Goal: Task Accomplishment & Management: Complete application form

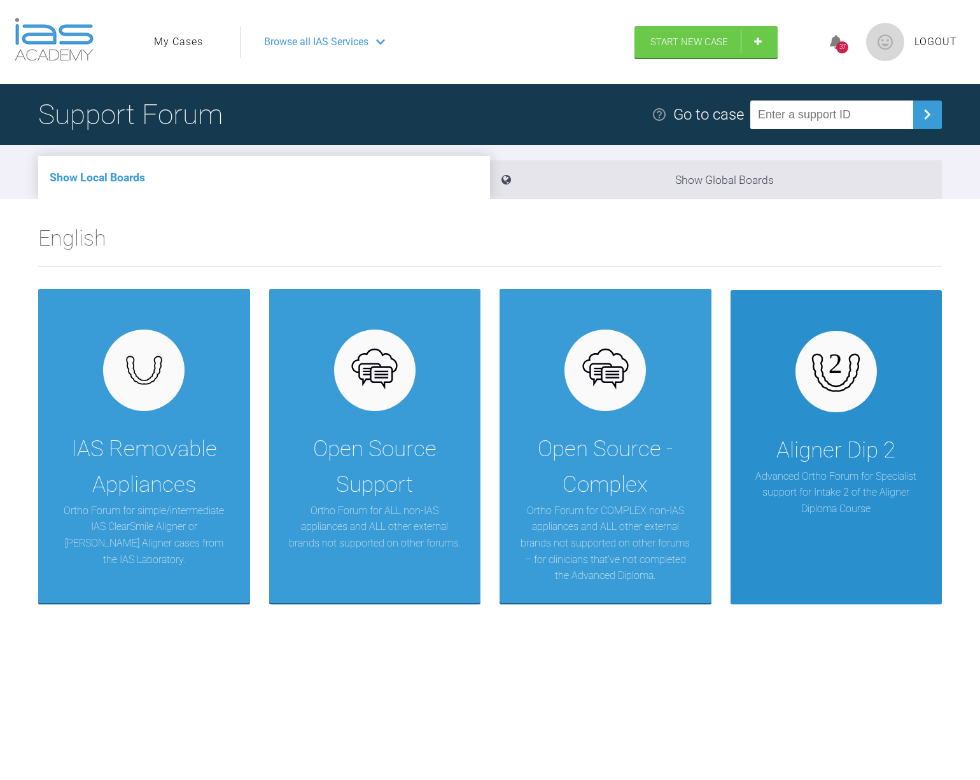
click at [824, 483] on p "Advanced Ortho Forum for Specialist support for Intake 2 of the Aligner Diploma…" at bounding box center [837, 492] width 174 height 49
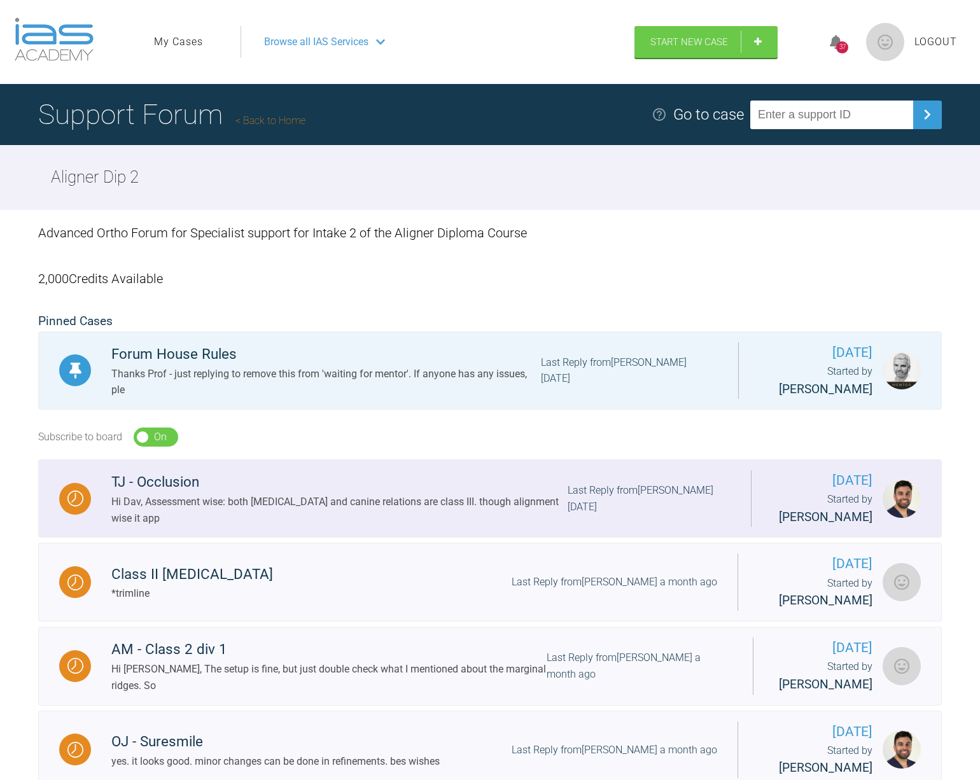
scroll to position [127, 0]
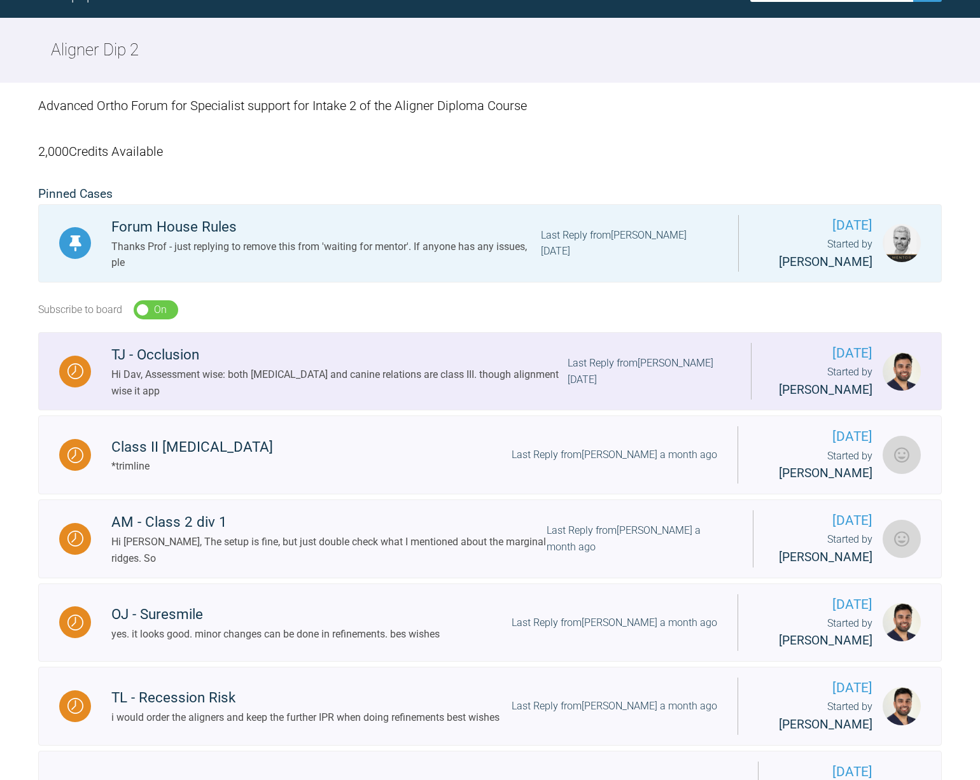
click at [232, 350] on div "TJ - Occlusion" at bounding box center [339, 355] width 456 height 23
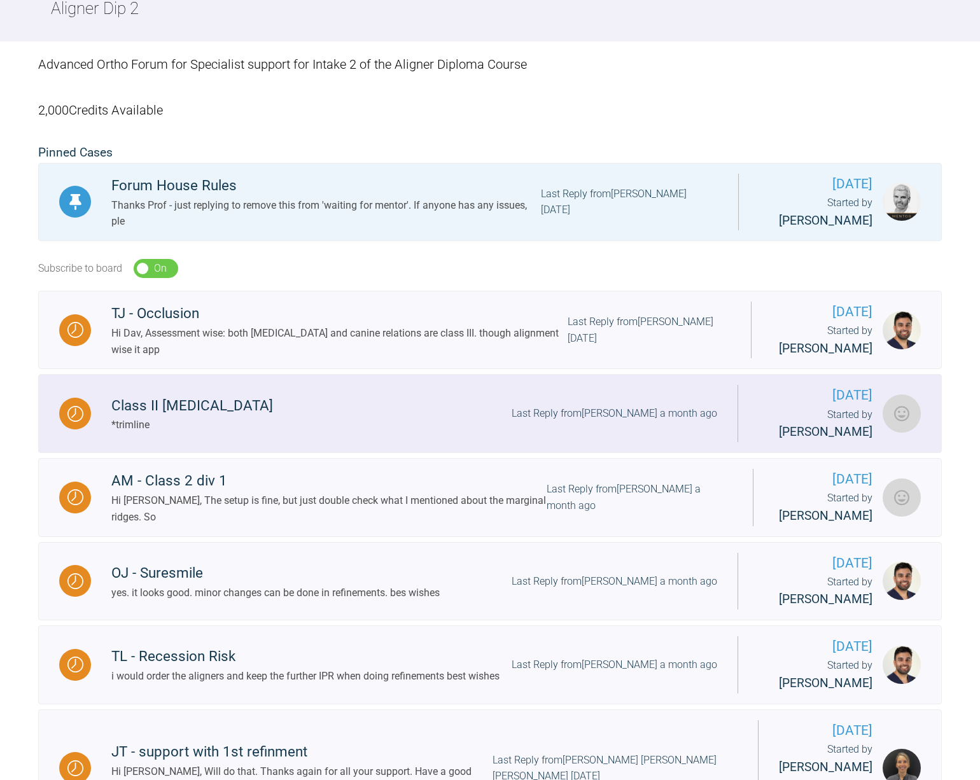
scroll to position [191, 0]
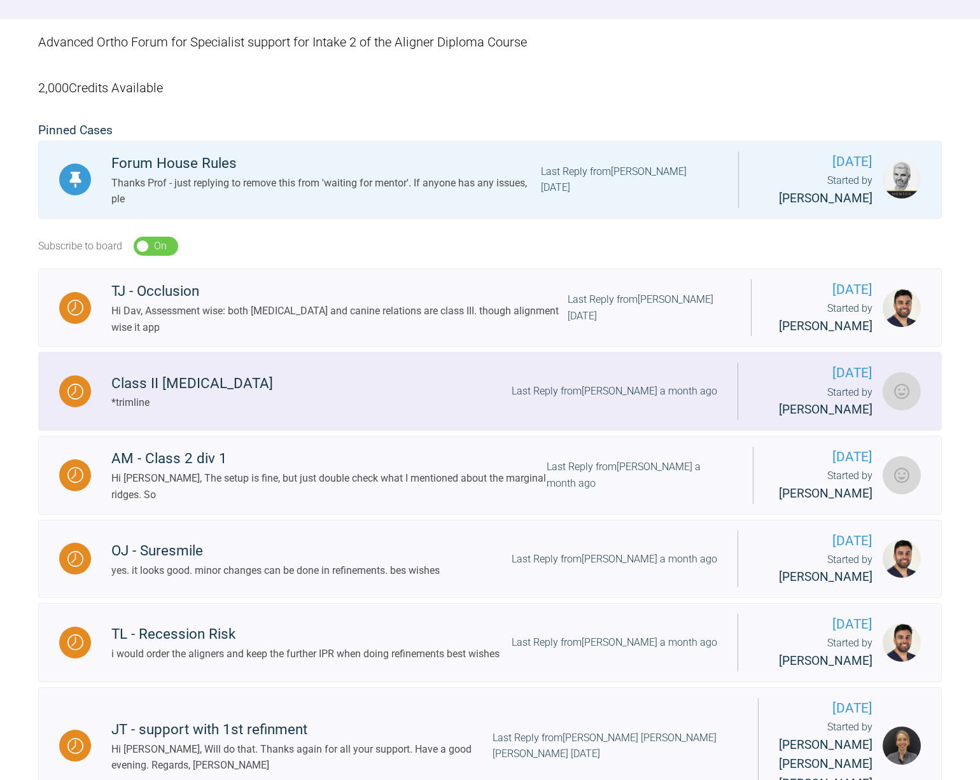
click at [185, 392] on div "Class II malocclusion" at bounding box center [192, 383] width 162 height 23
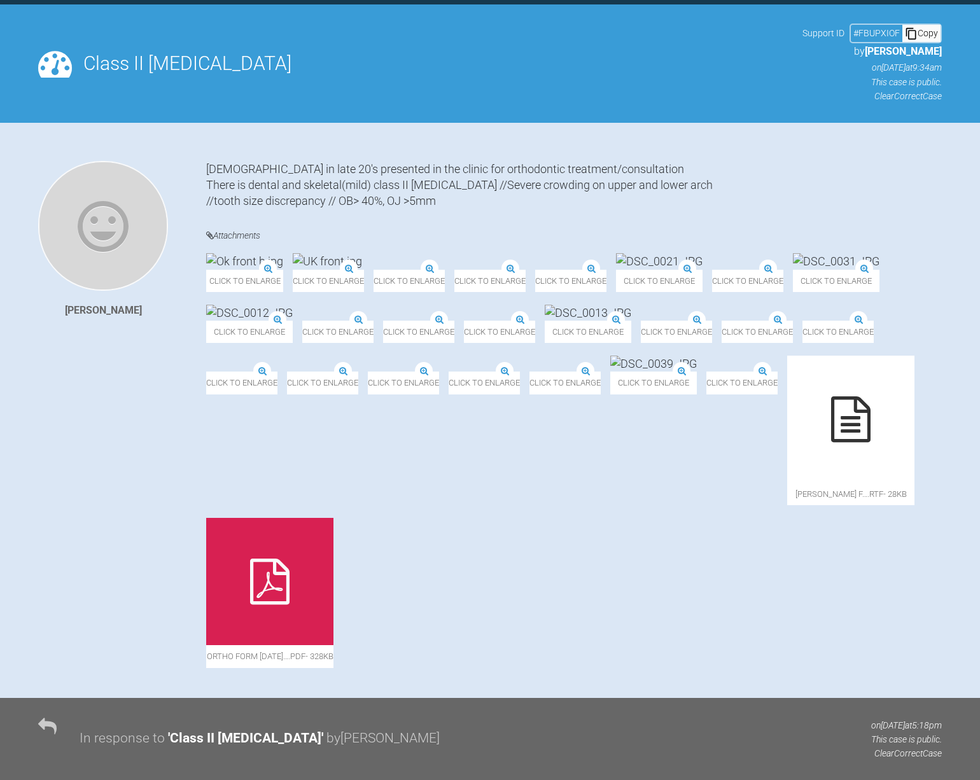
scroll to position [127, 0]
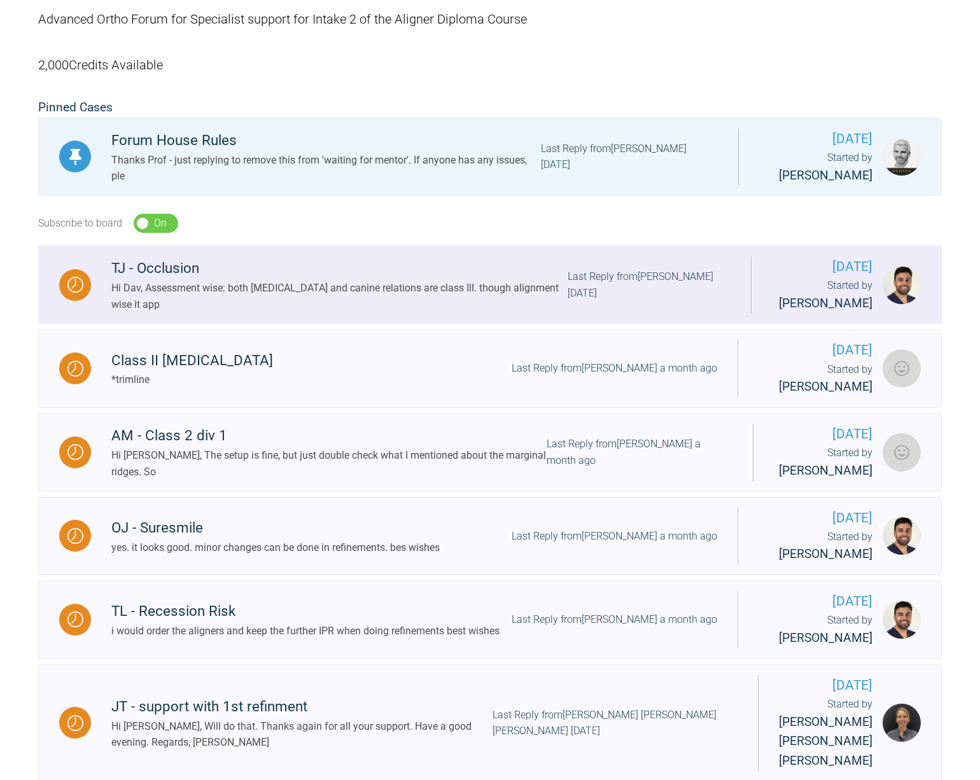
scroll to position [196, 0]
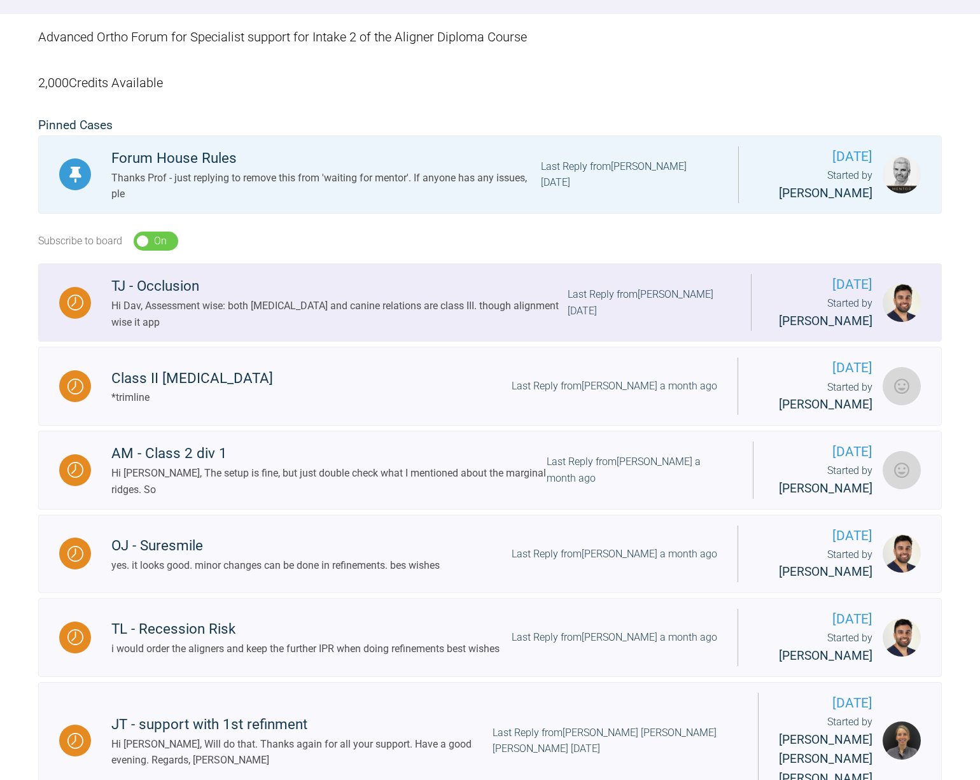
click at [168, 288] on div "TJ - Occlusion" at bounding box center [339, 286] width 456 height 23
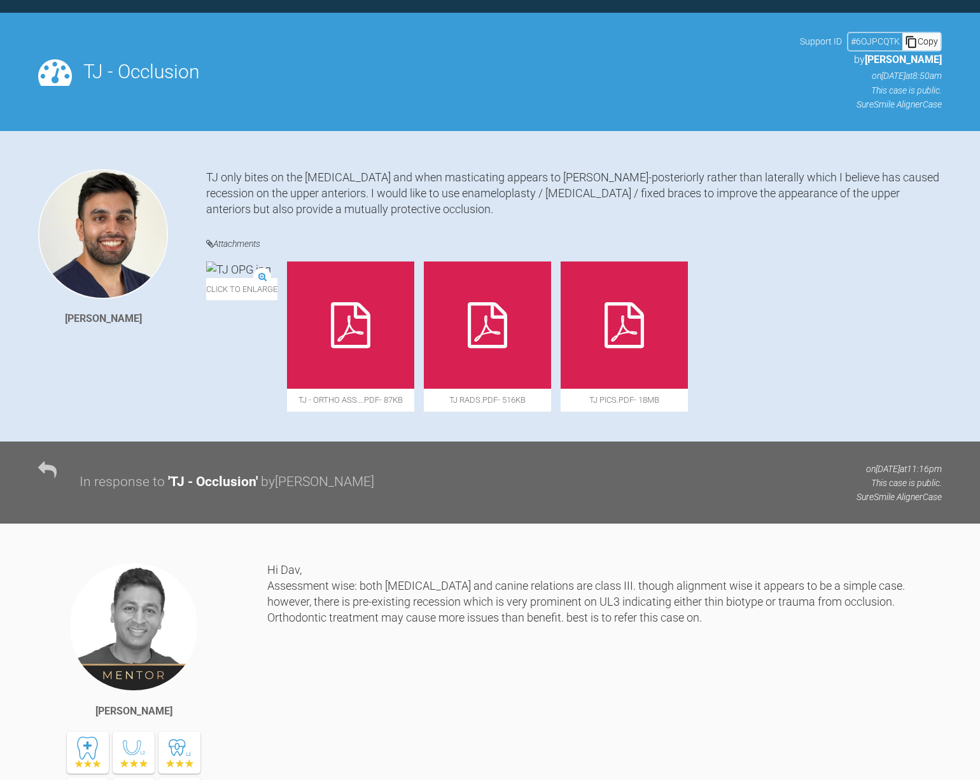
scroll to position [196, 0]
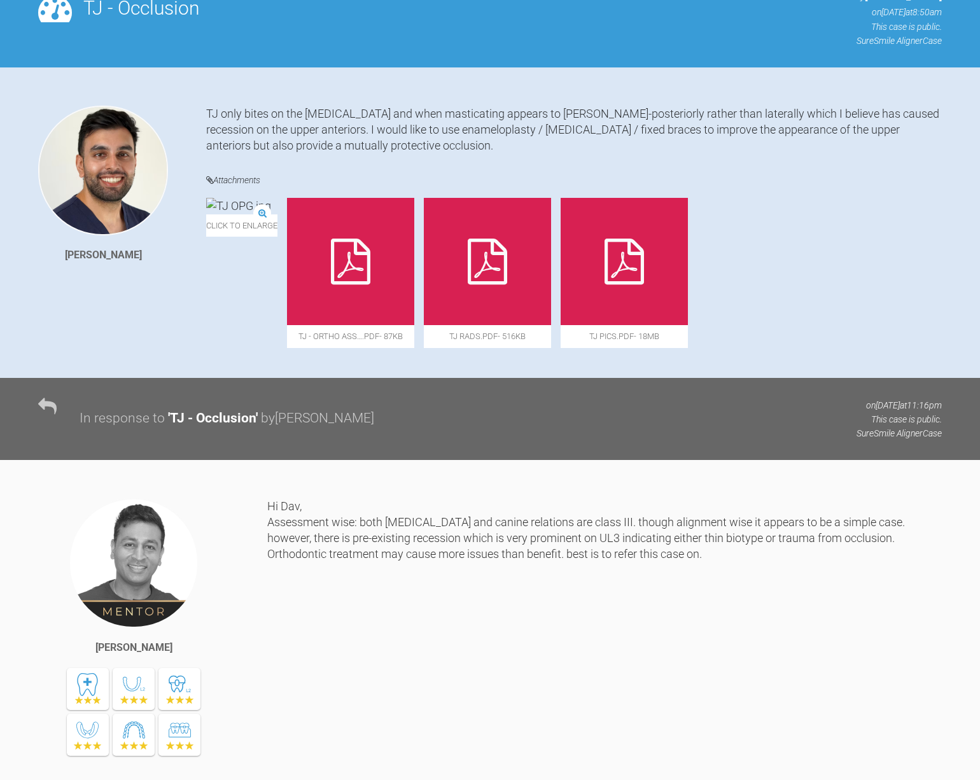
click at [370, 267] on icon at bounding box center [350, 262] width 39 height 46
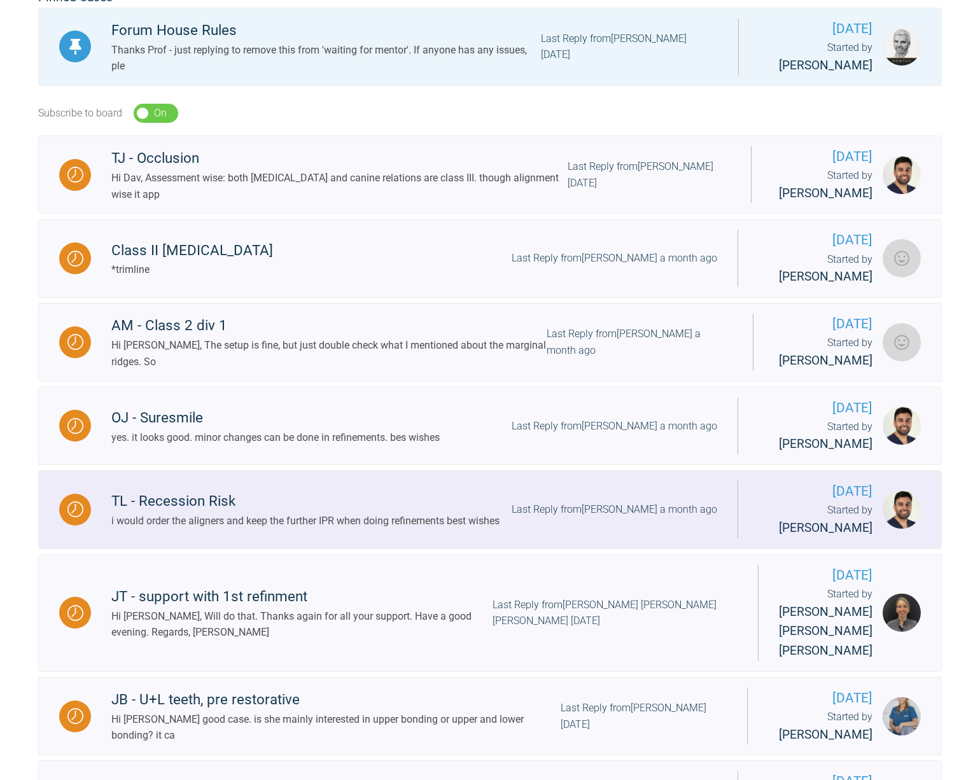
scroll to position [323, 0]
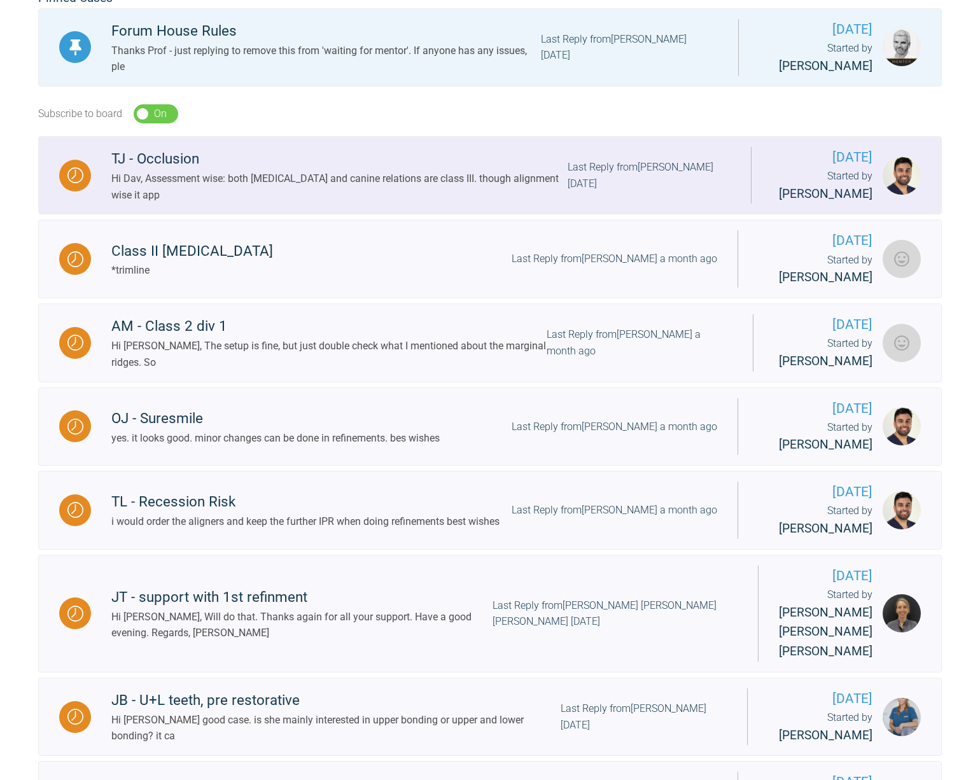
click at [635, 172] on div "Last Reply from Prateek Mehta 2 days ago" at bounding box center [649, 175] width 163 height 32
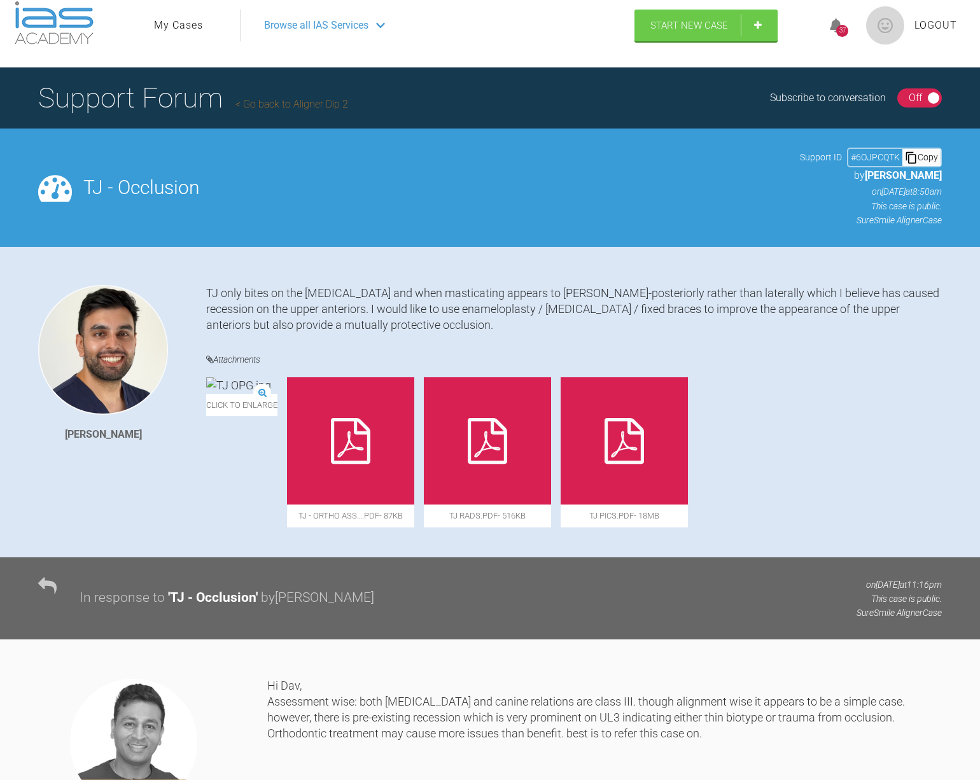
scroll to position [14, 0]
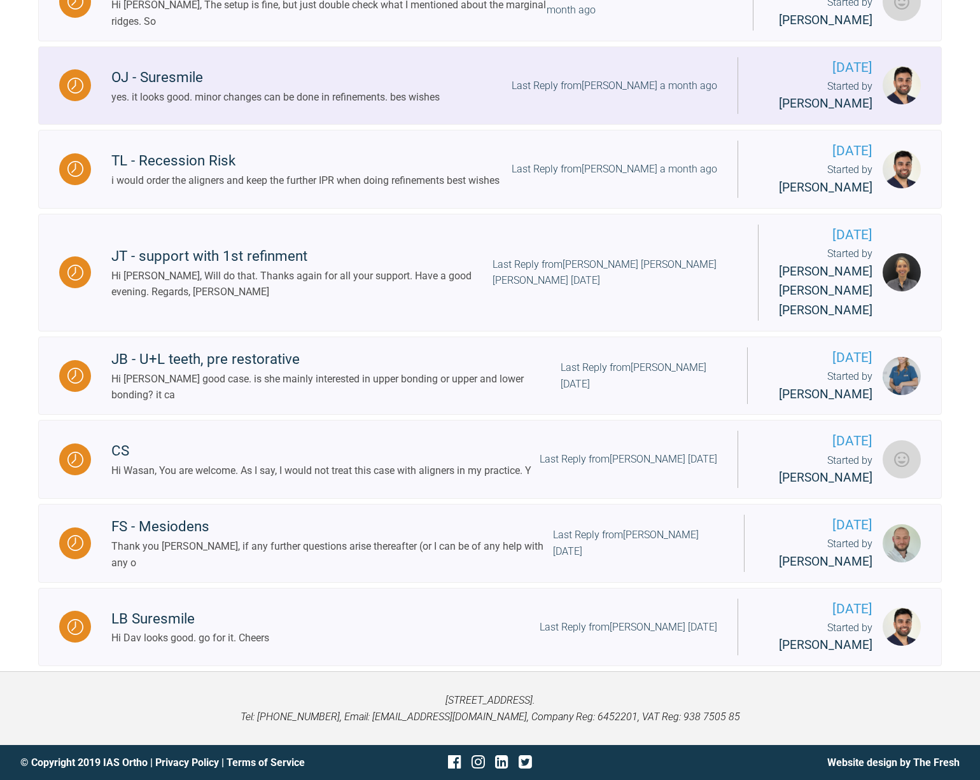
scroll to position [736, 0]
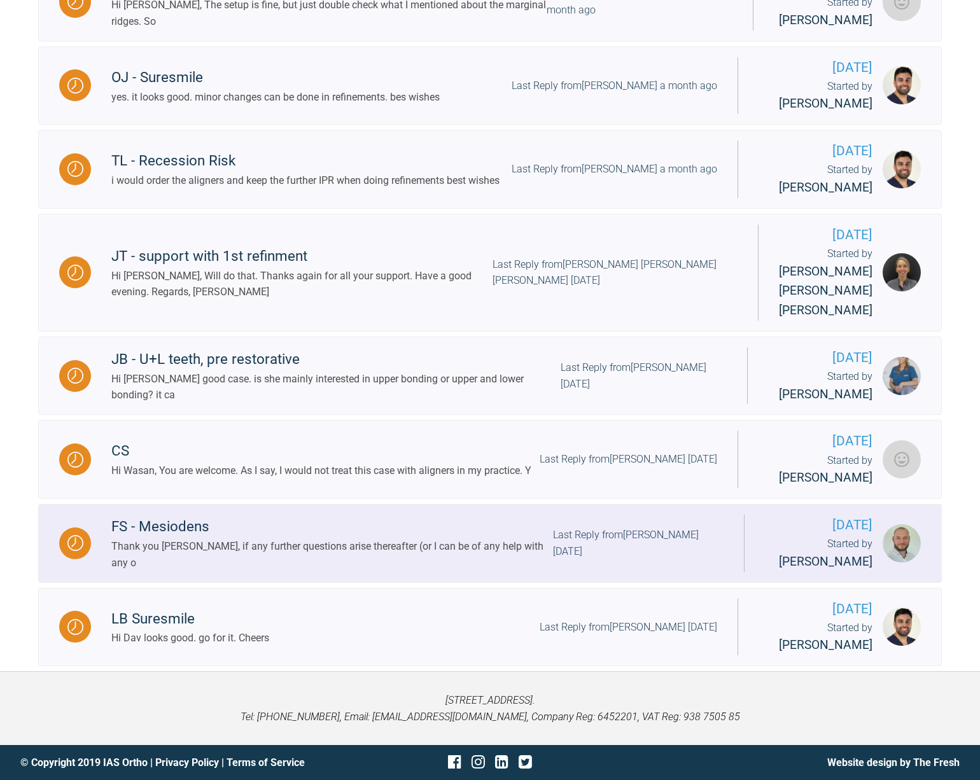
click at [159, 516] on div "FS - Mesiodens" at bounding box center [332, 527] width 442 height 23
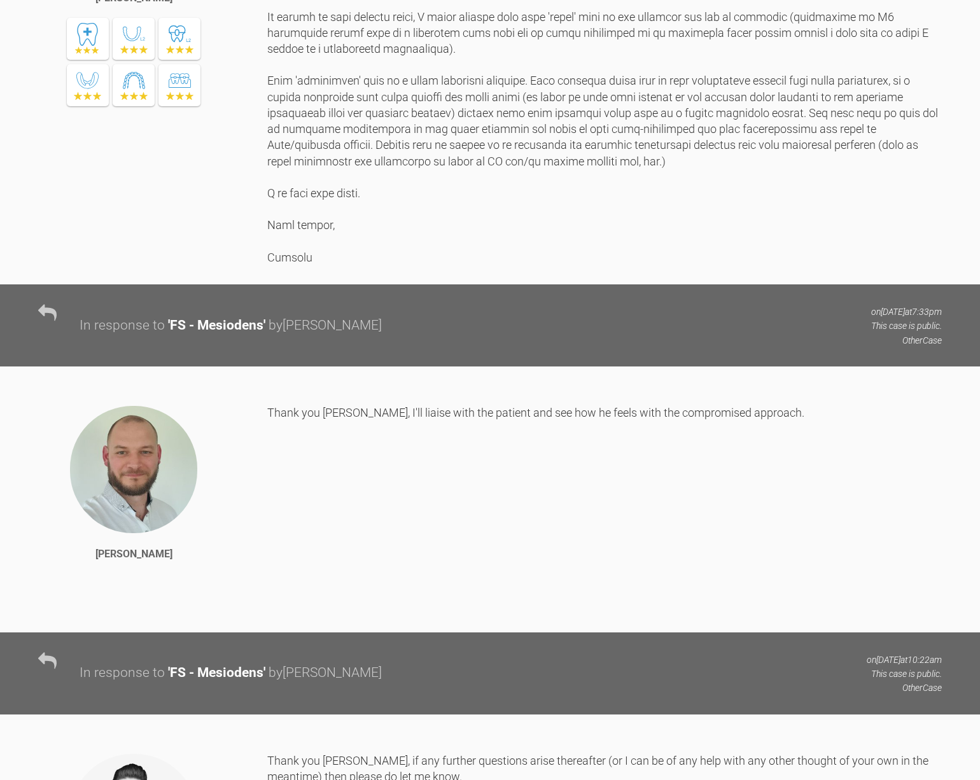
scroll to position [1500, 0]
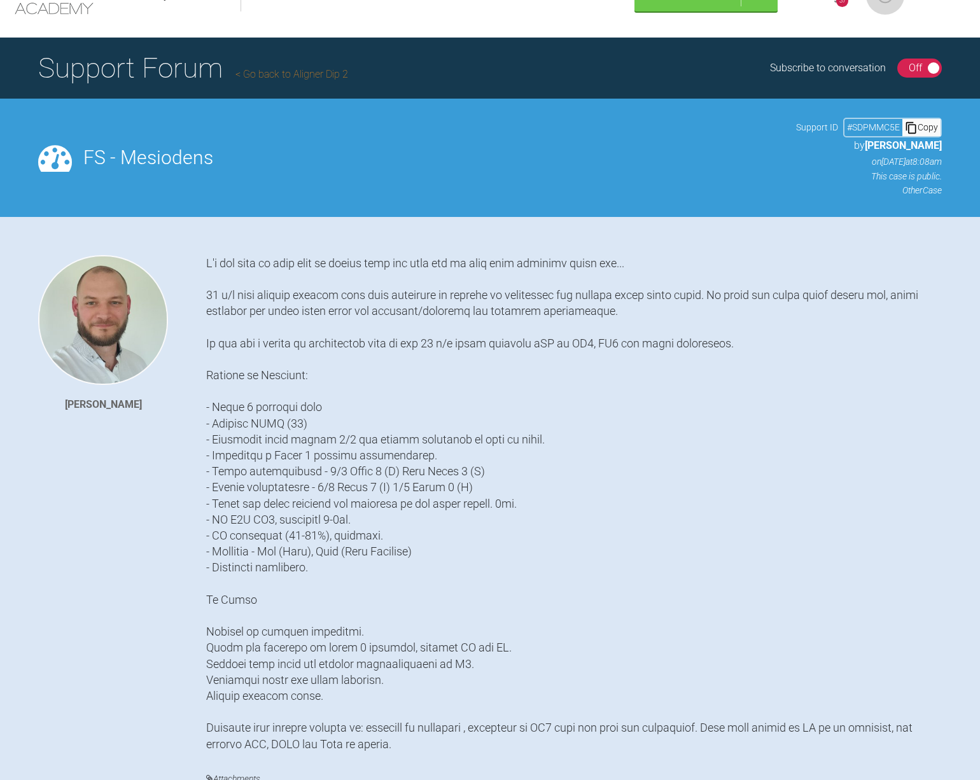
scroll to position [0, 0]
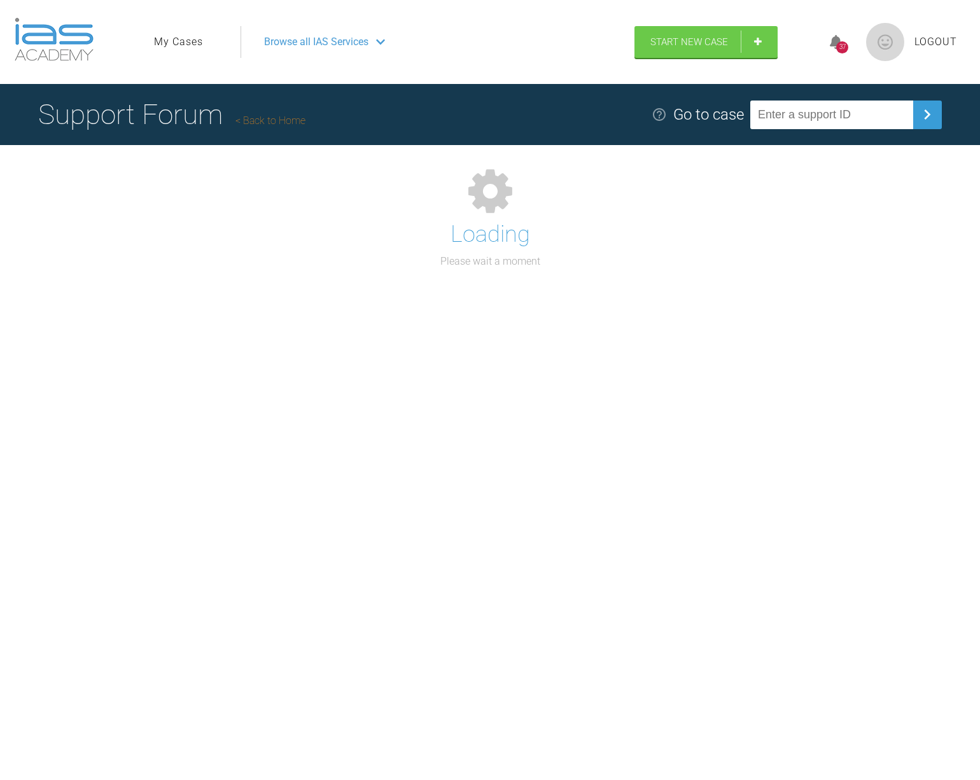
scroll to position [132, 0]
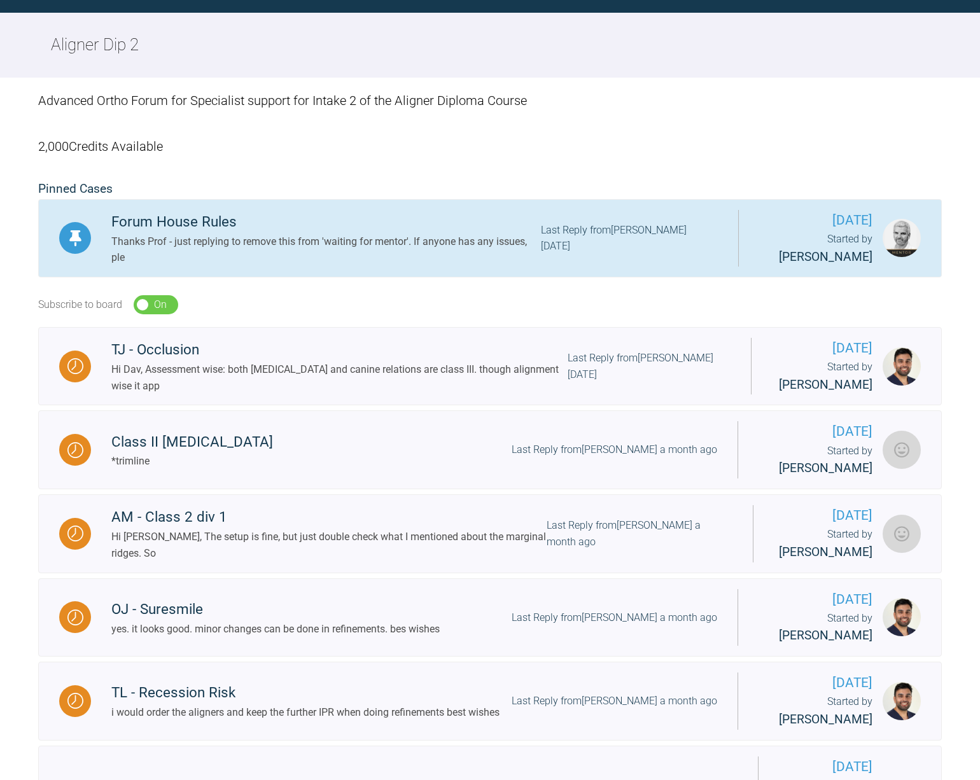
click at [447, 241] on div "Thanks Prof - just replying to remove this from 'waiting for mentor'. If anyone…" at bounding box center [326, 250] width 430 height 32
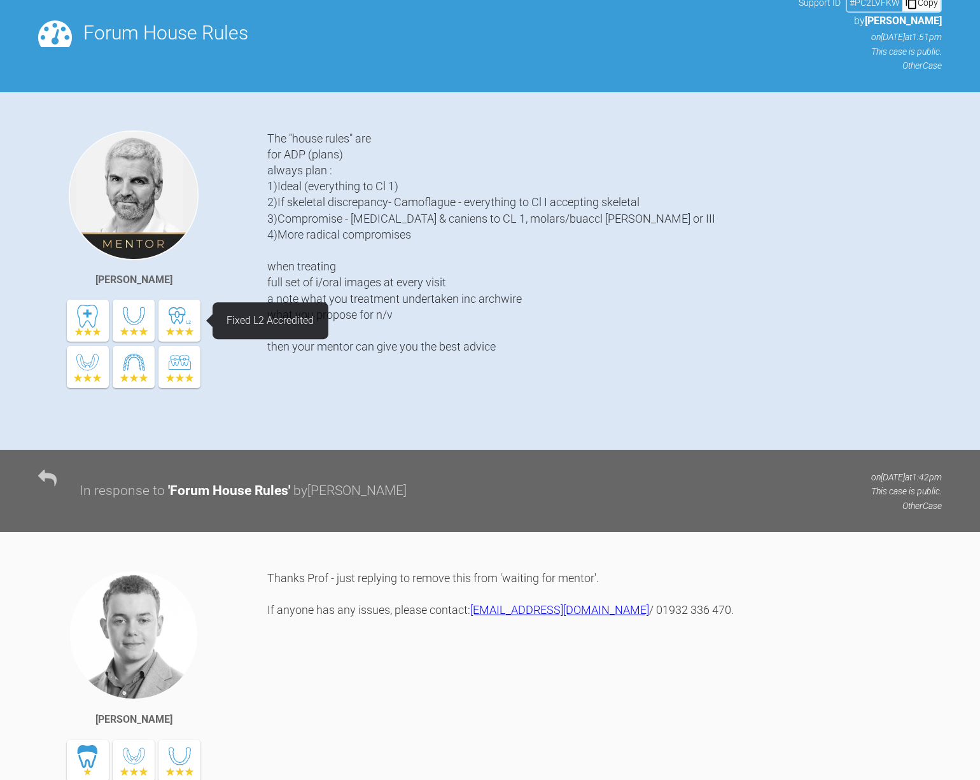
scroll to position [108, 0]
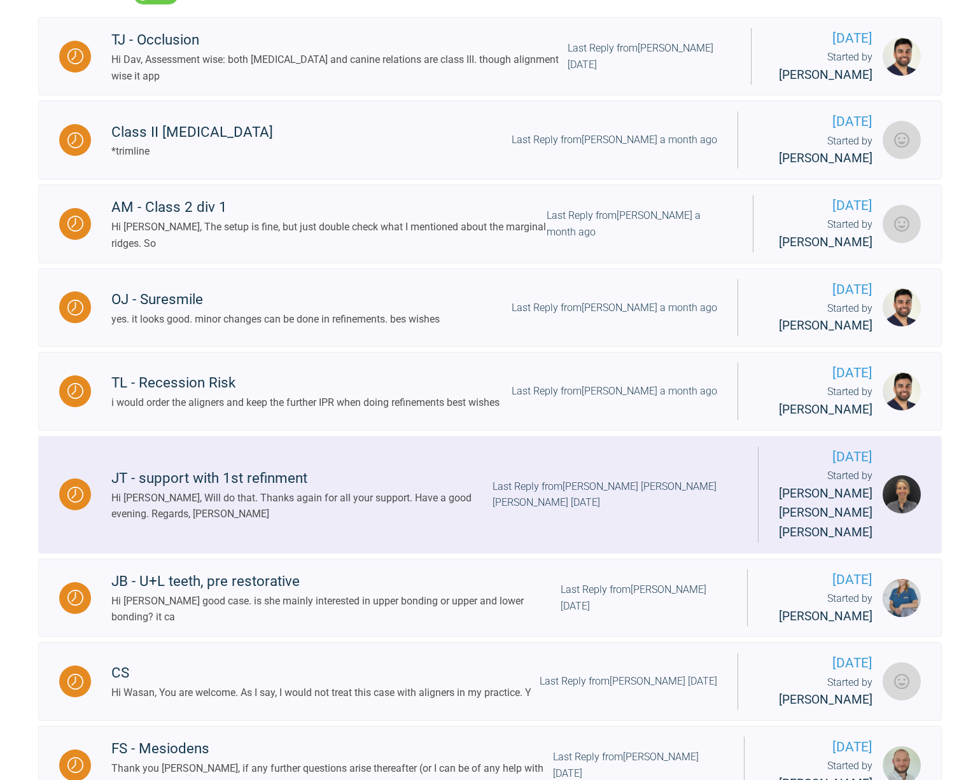
scroll to position [446, 0]
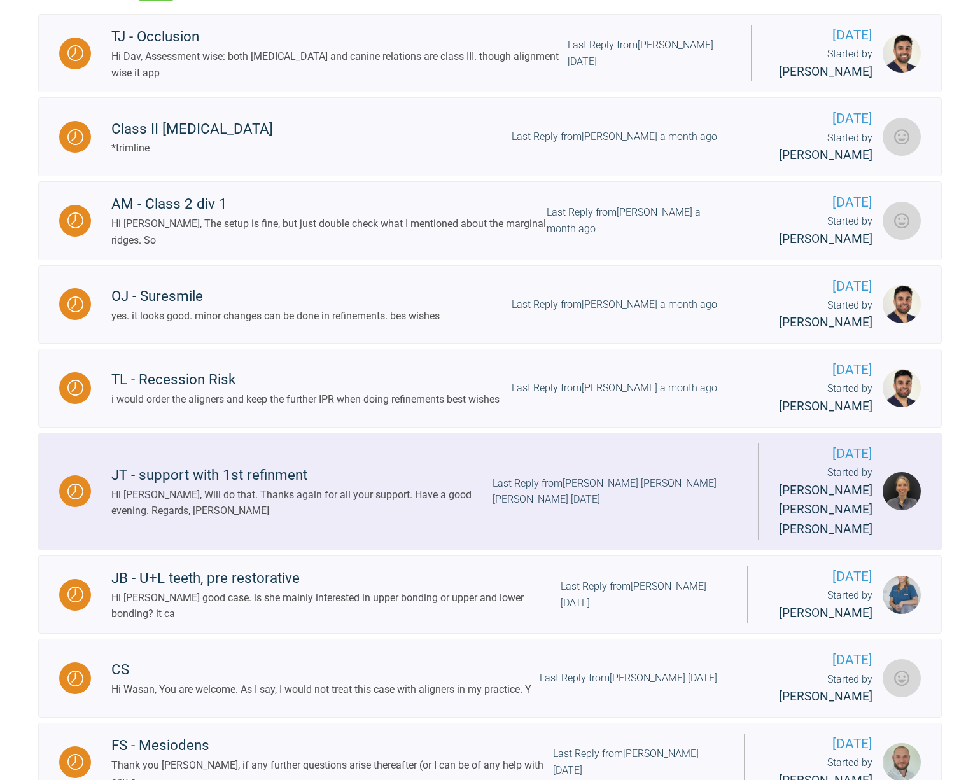
click at [204, 487] on div "JT - support with 1st refinment" at bounding box center [301, 475] width 381 height 23
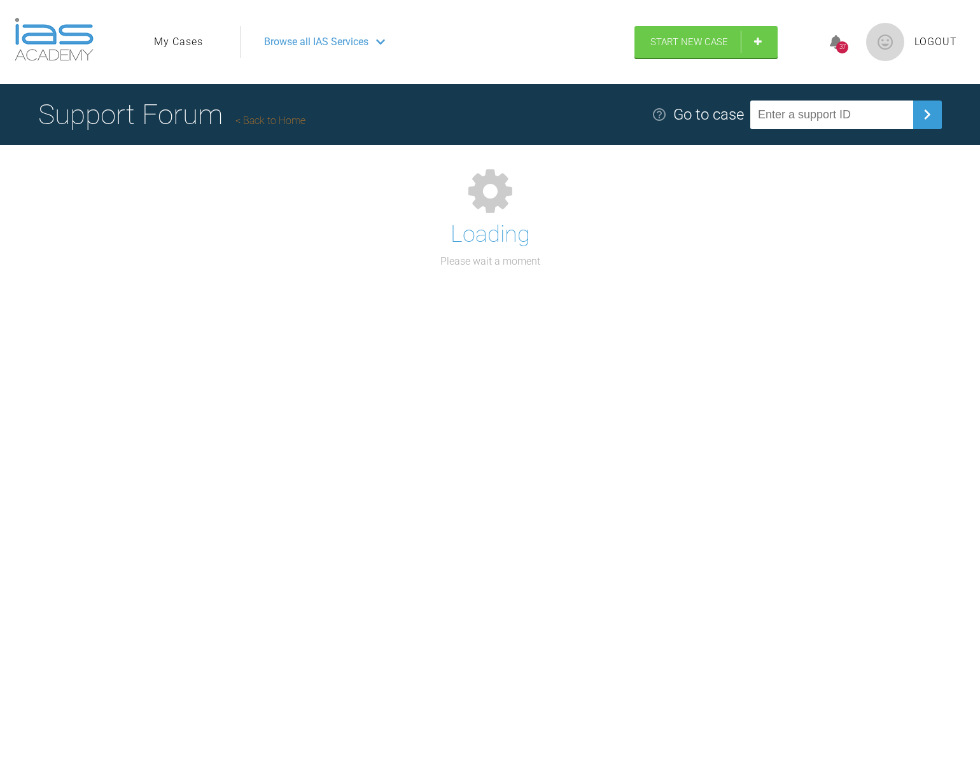
scroll to position [132, 0]
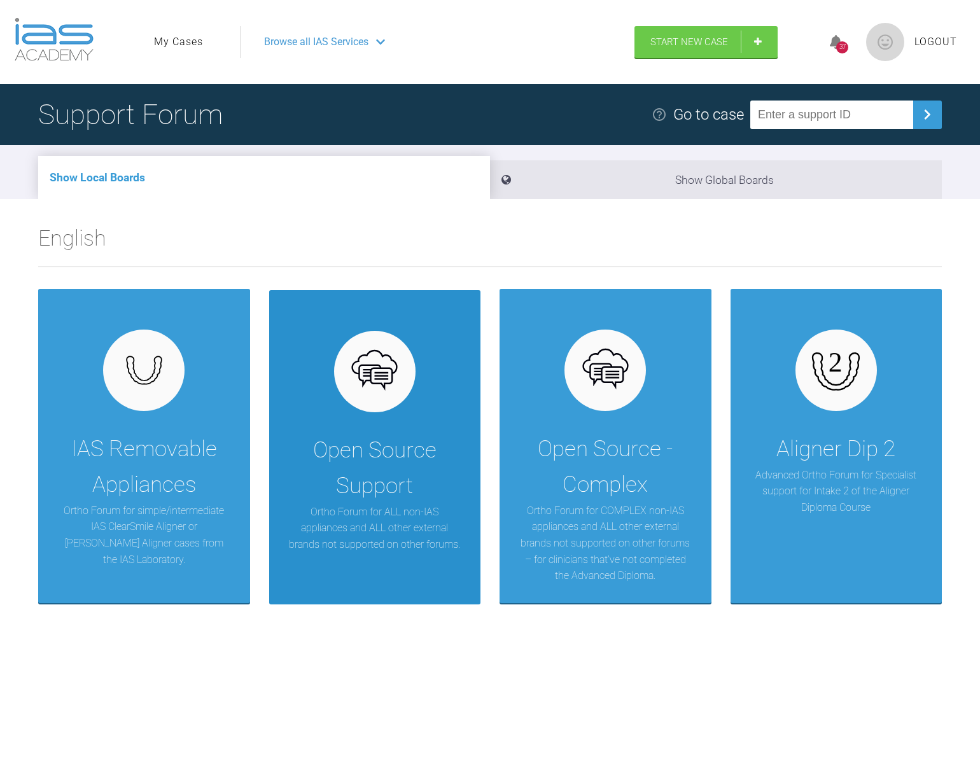
click at [349, 465] on div "Open Source Support" at bounding box center [375, 468] width 174 height 71
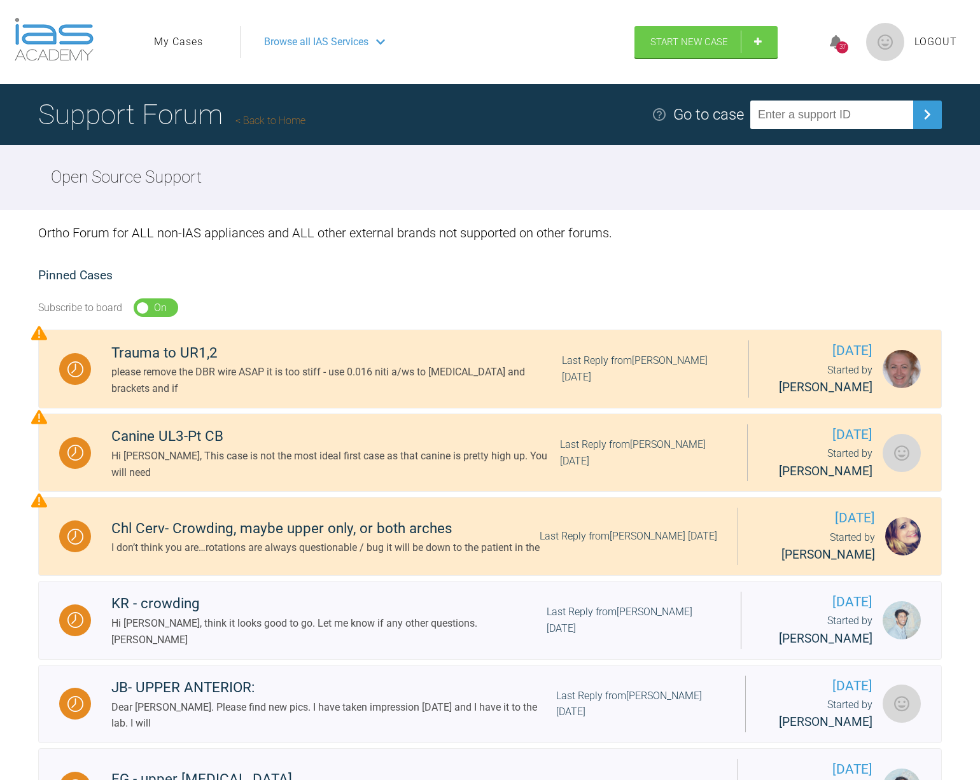
click at [270, 119] on link "Back to Home" at bounding box center [271, 121] width 70 height 12
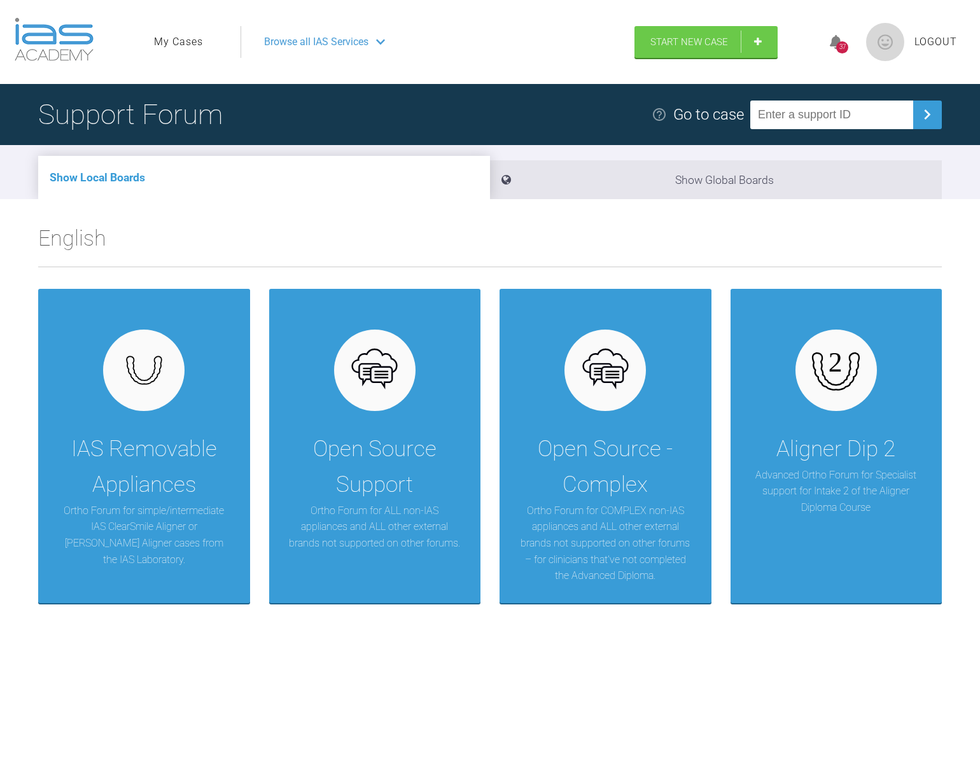
click at [186, 38] on link "My Cases" at bounding box center [178, 42] width 49 height 17
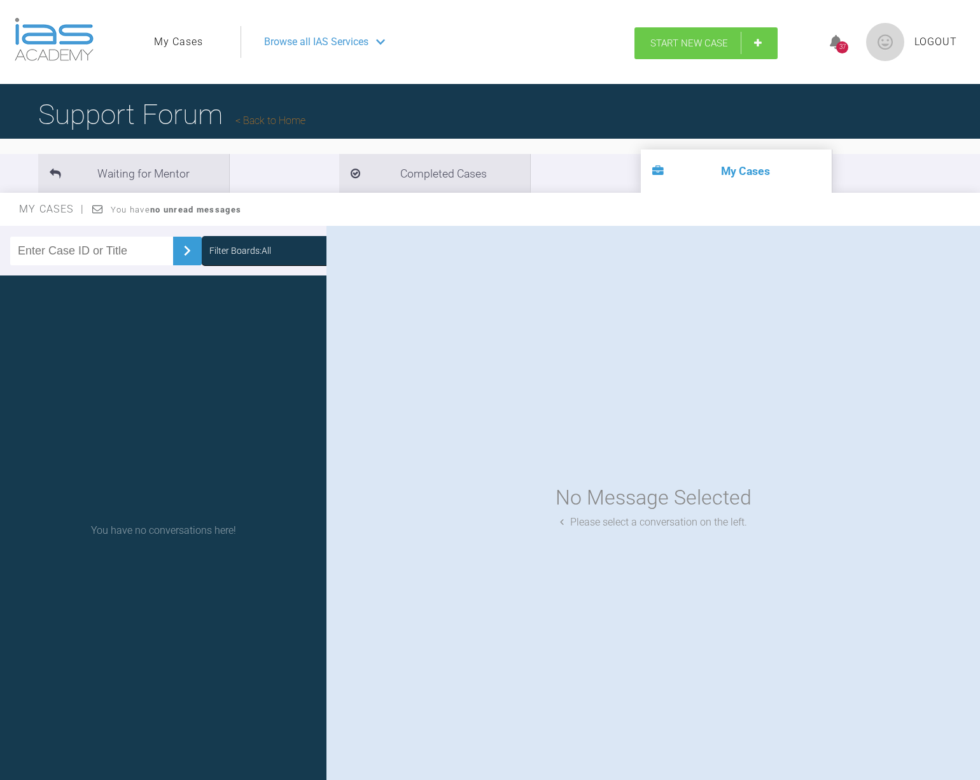
click at [731, 31] on link "Start New Case" at bounding box center [706, 43] width 143 height 32
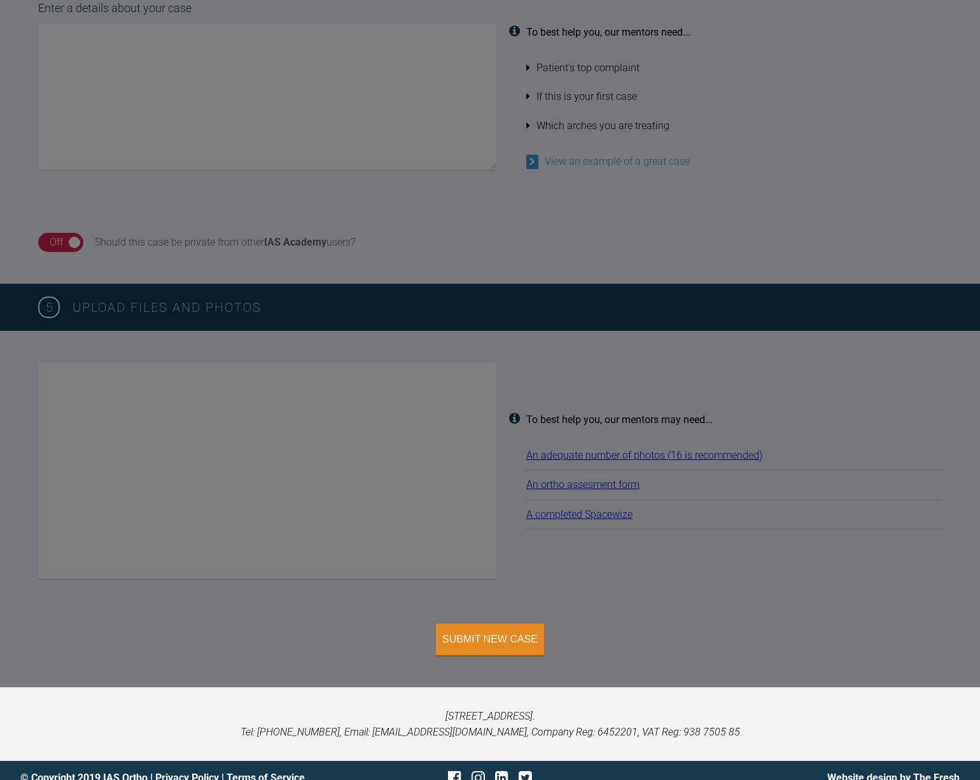
scroll to position [1062, 0]
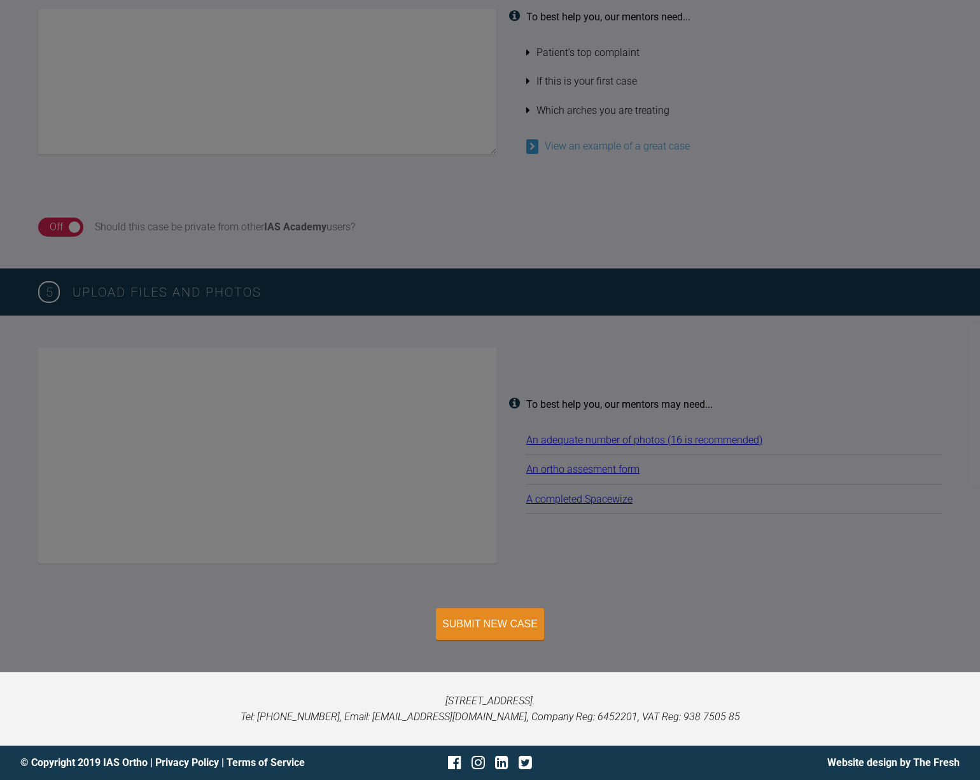
click at [602, 468] on div "Please choose a board before continuing! 4 Enter case information Enter a title…" at bounding box center [490, 220] width 980 height 904
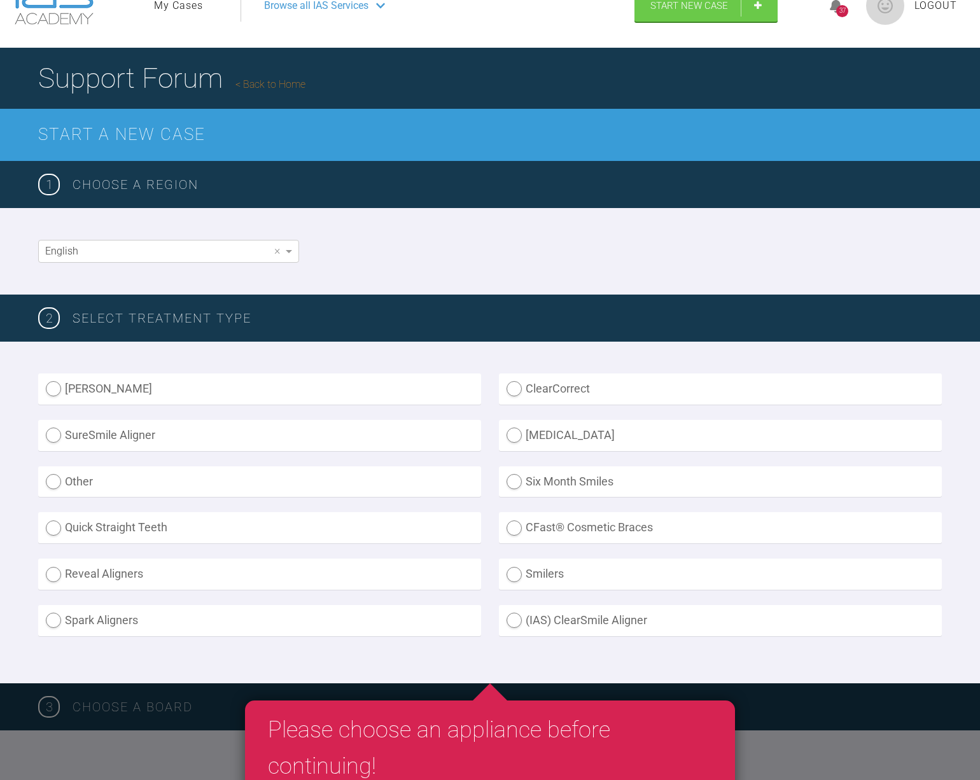
scroll to position [0, 0]
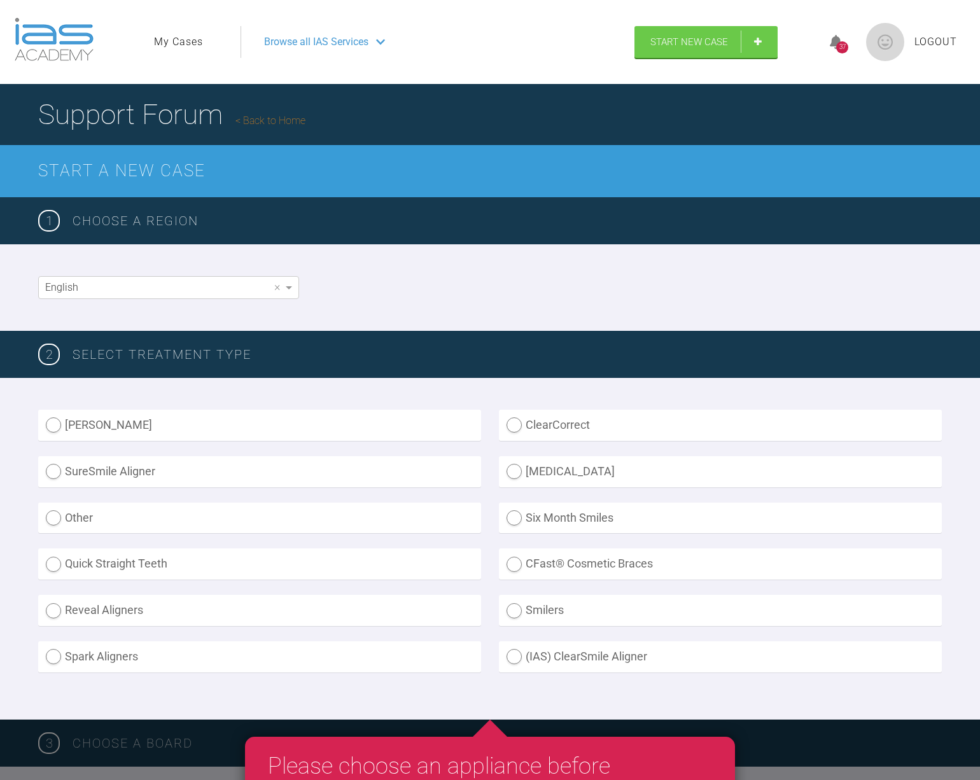
click at [255, 274] on div "English ×" at bounding box center [490, 287] width 980 height 87
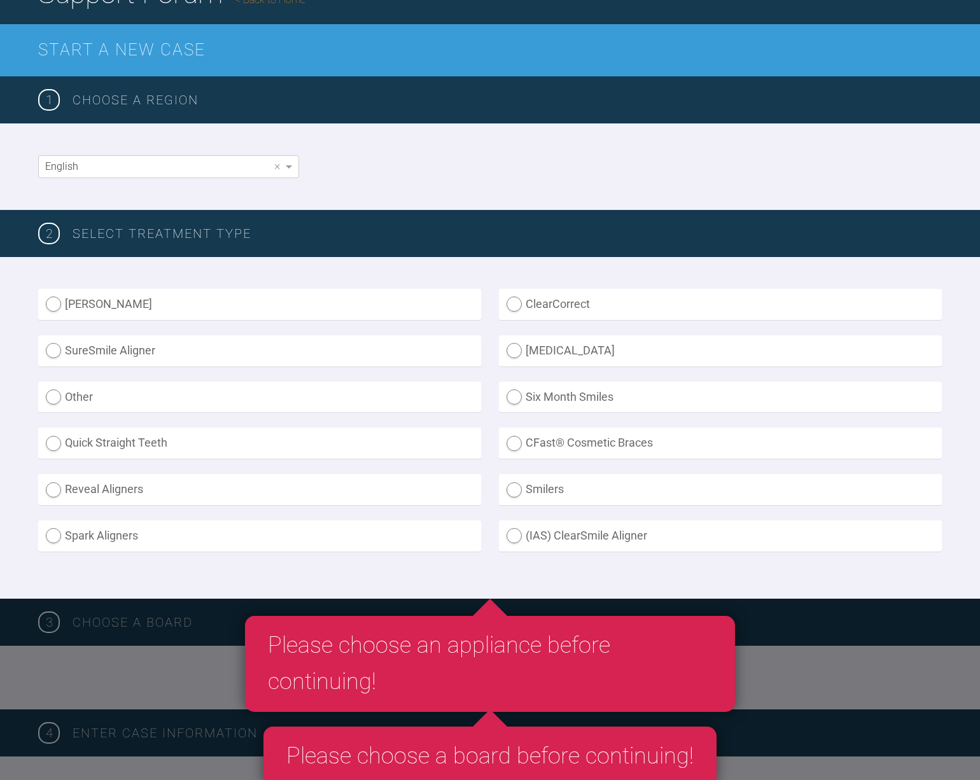
scroll to position [127, 0]
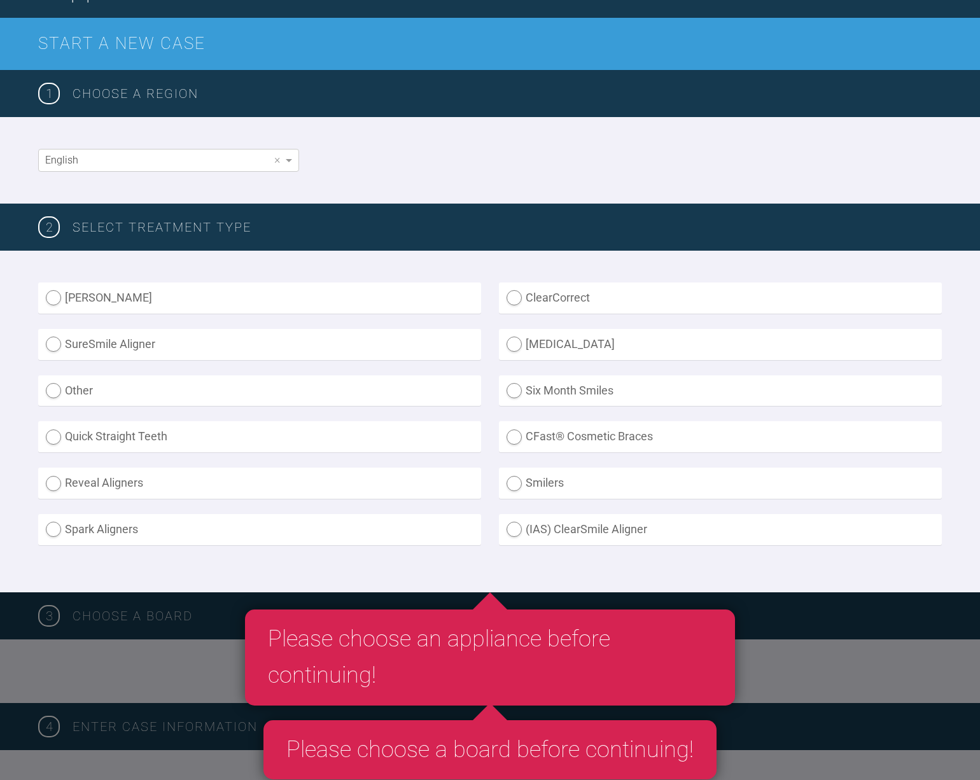
click at [517, 344] on label "Invisalign" at bounding box center [720, 344] width 443 height 31
radio input "true"
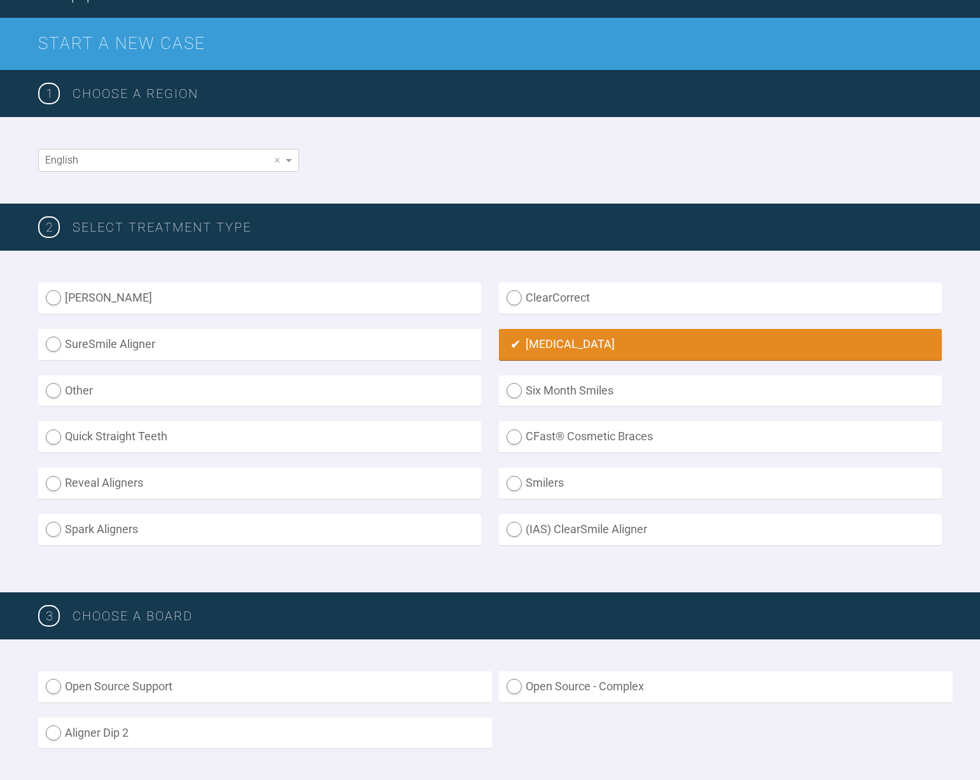
scroll to position [446, 0]
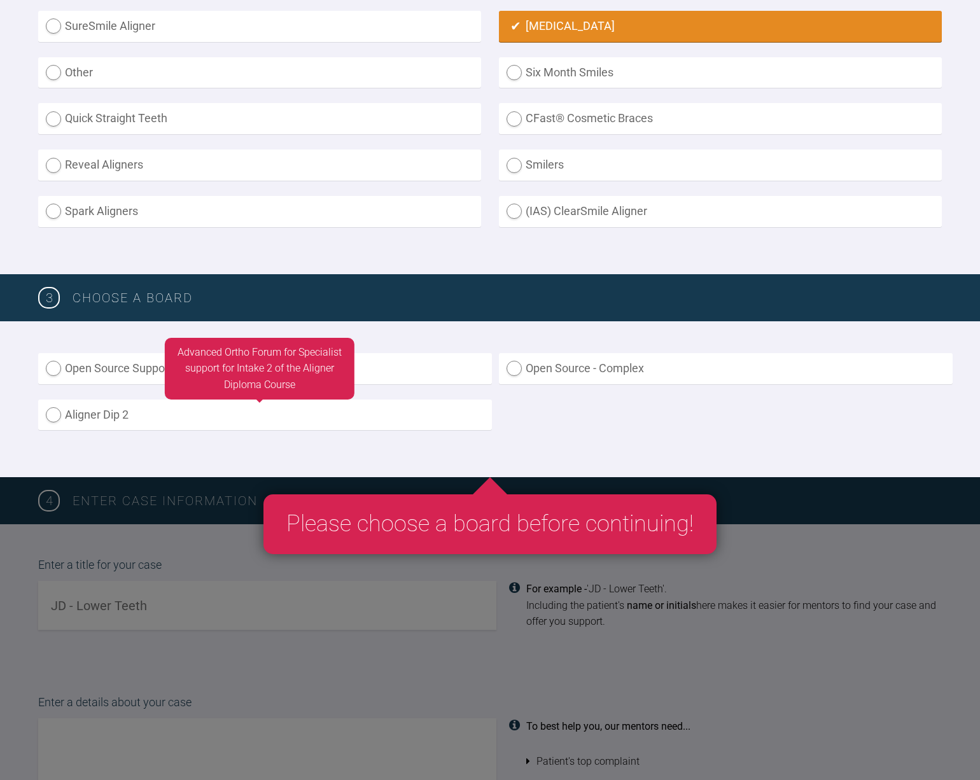
click at [58, 420] on label "Aligner Dip 2" at bounding box center [265, 415] width 454 height 31
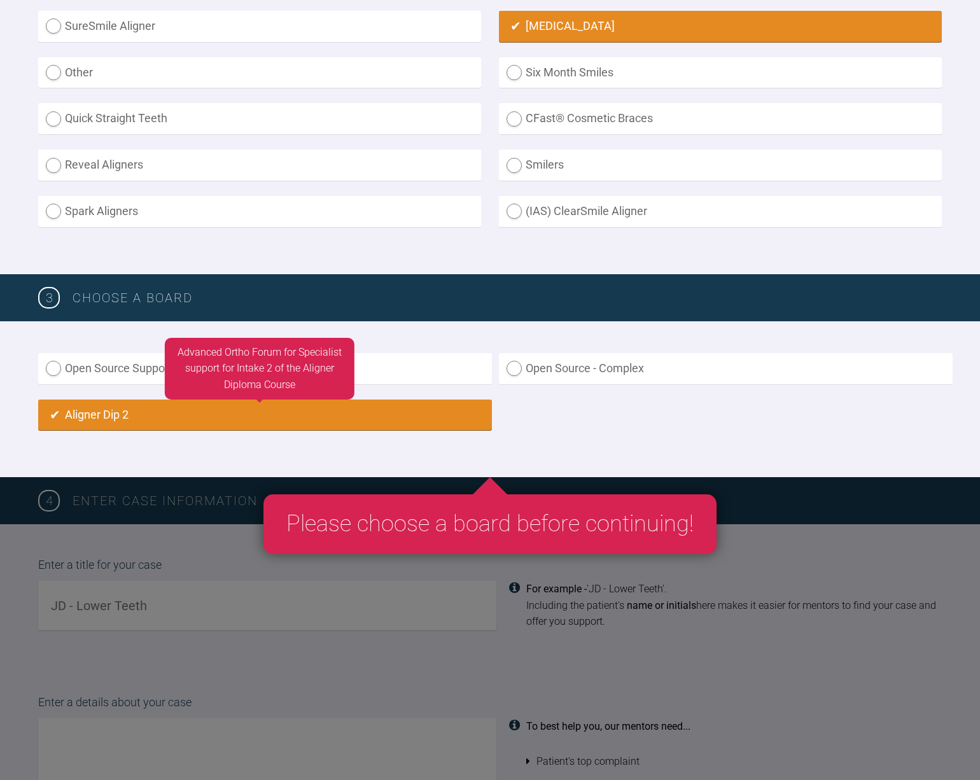
radio input "true"
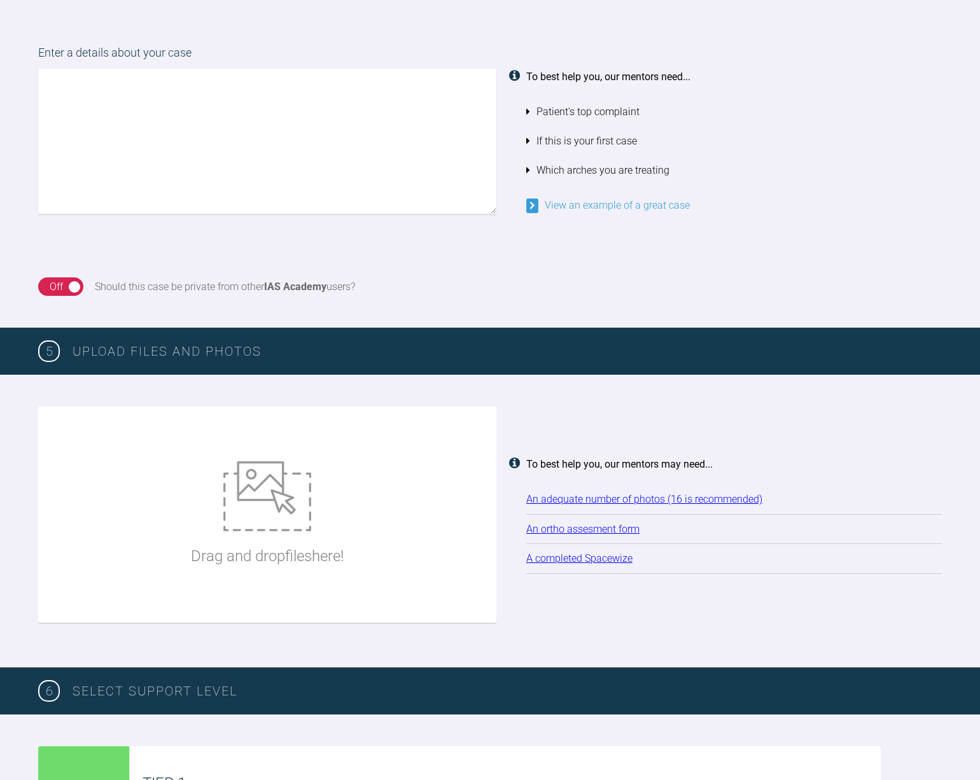
scroll to position [1101, 0]
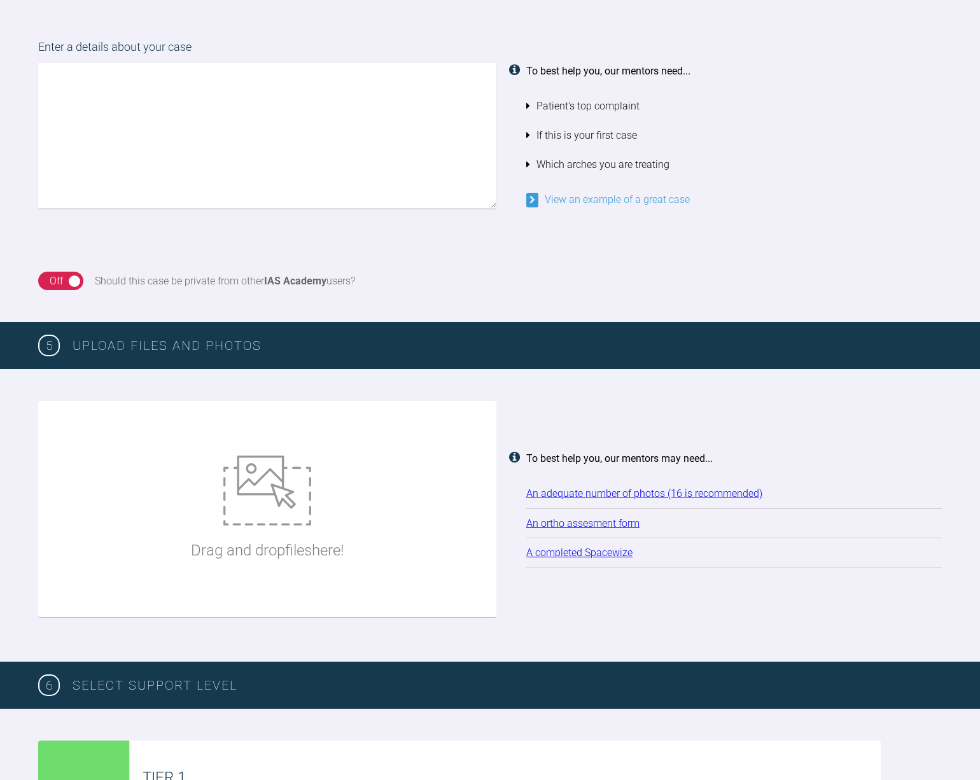
click at [587, 521] on link "An ortho assesment form" at bounding box center [582, 523] width 113 height 12
click at [596, 199] on link "View an example of a great case" at bounding box center [608, 200] width 164 height 12
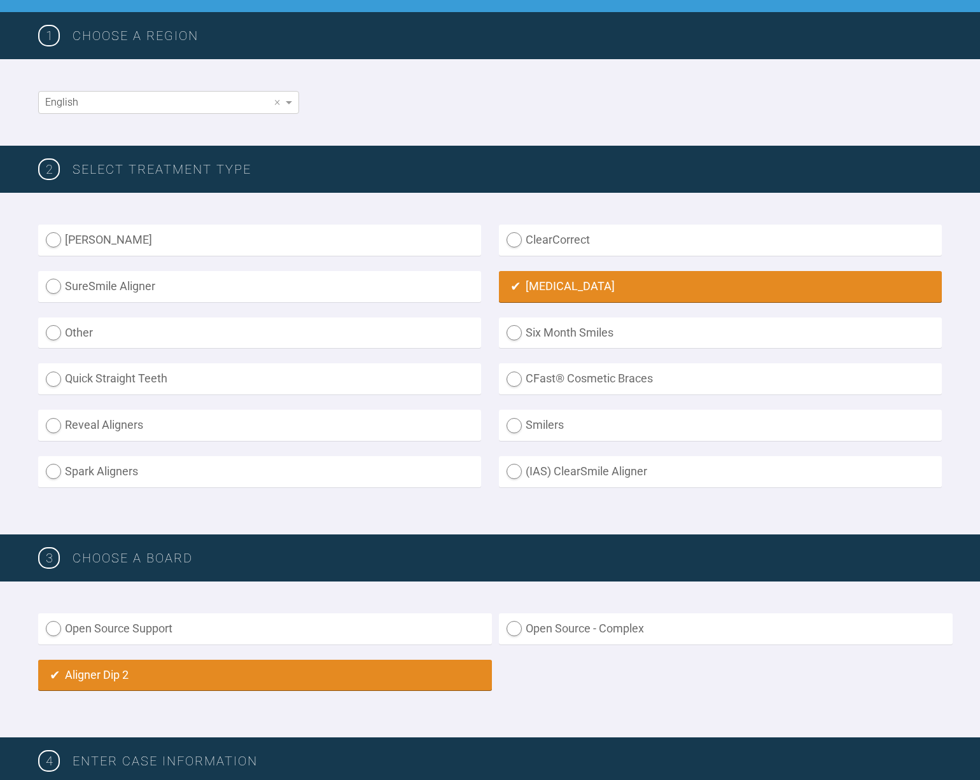
scroll to position [185, 0]
